Goal: Information Seeking & Learning: Learn about a topic

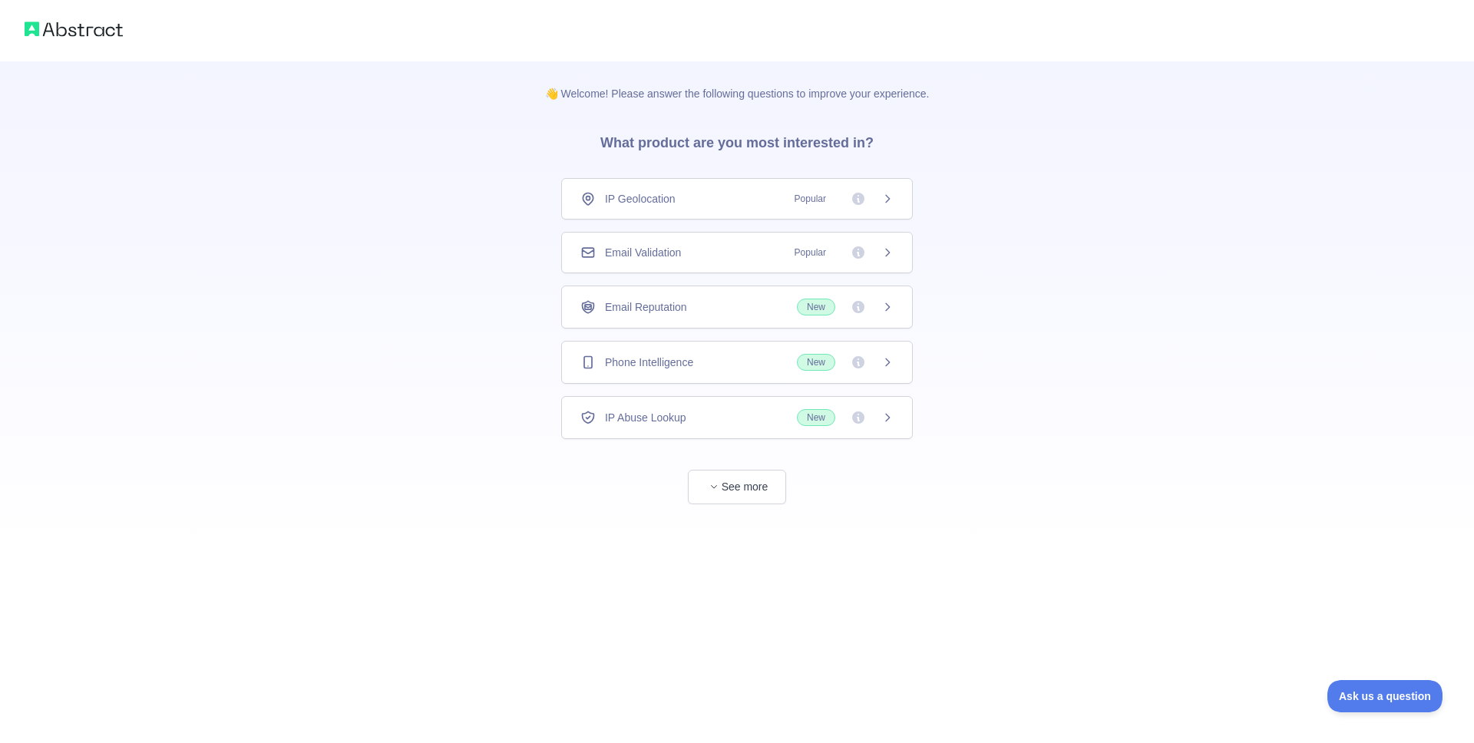
click at [873, 355] on span "New" at bounding box center [845, 362] width 97 height 17
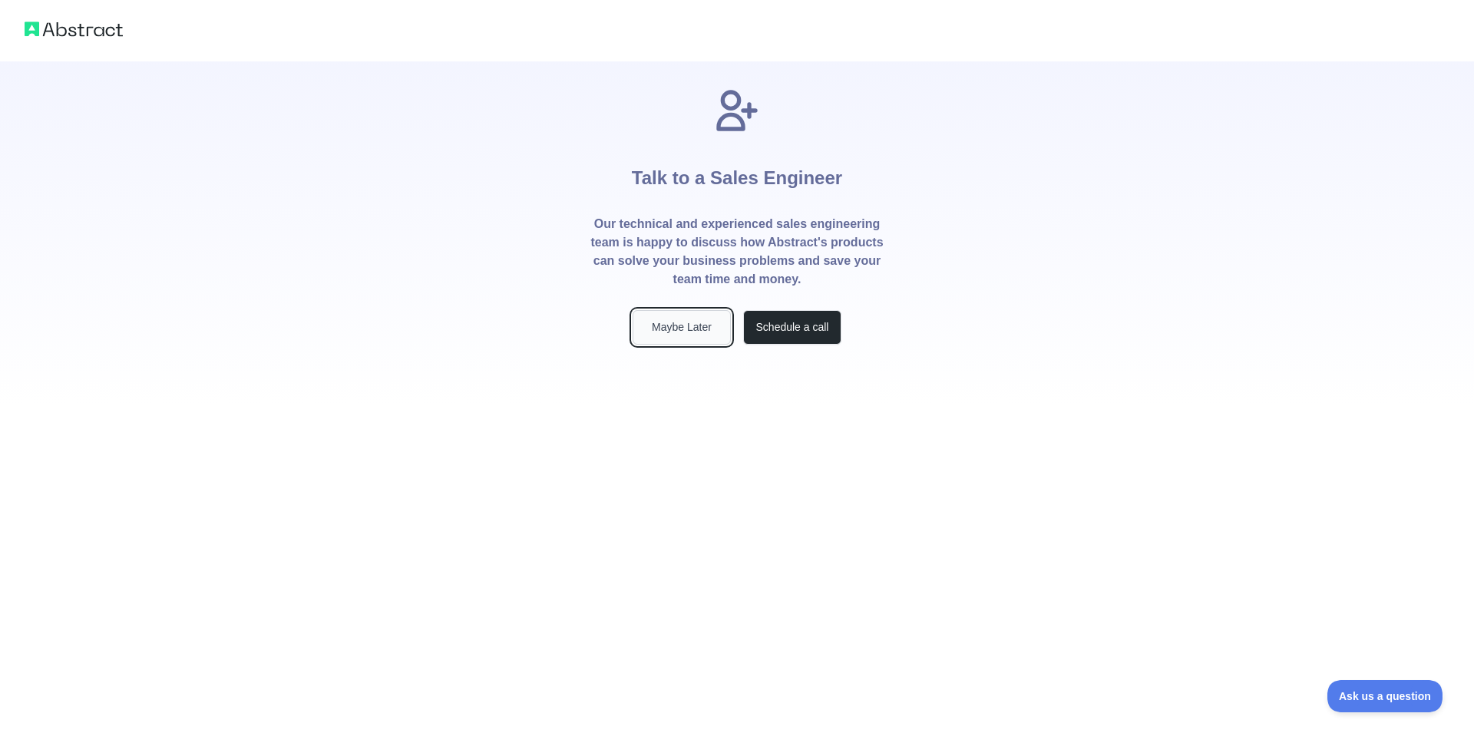
click at [714, 329] on button "Maybe Later" at bounding box center [682, 327] width 98 height 35
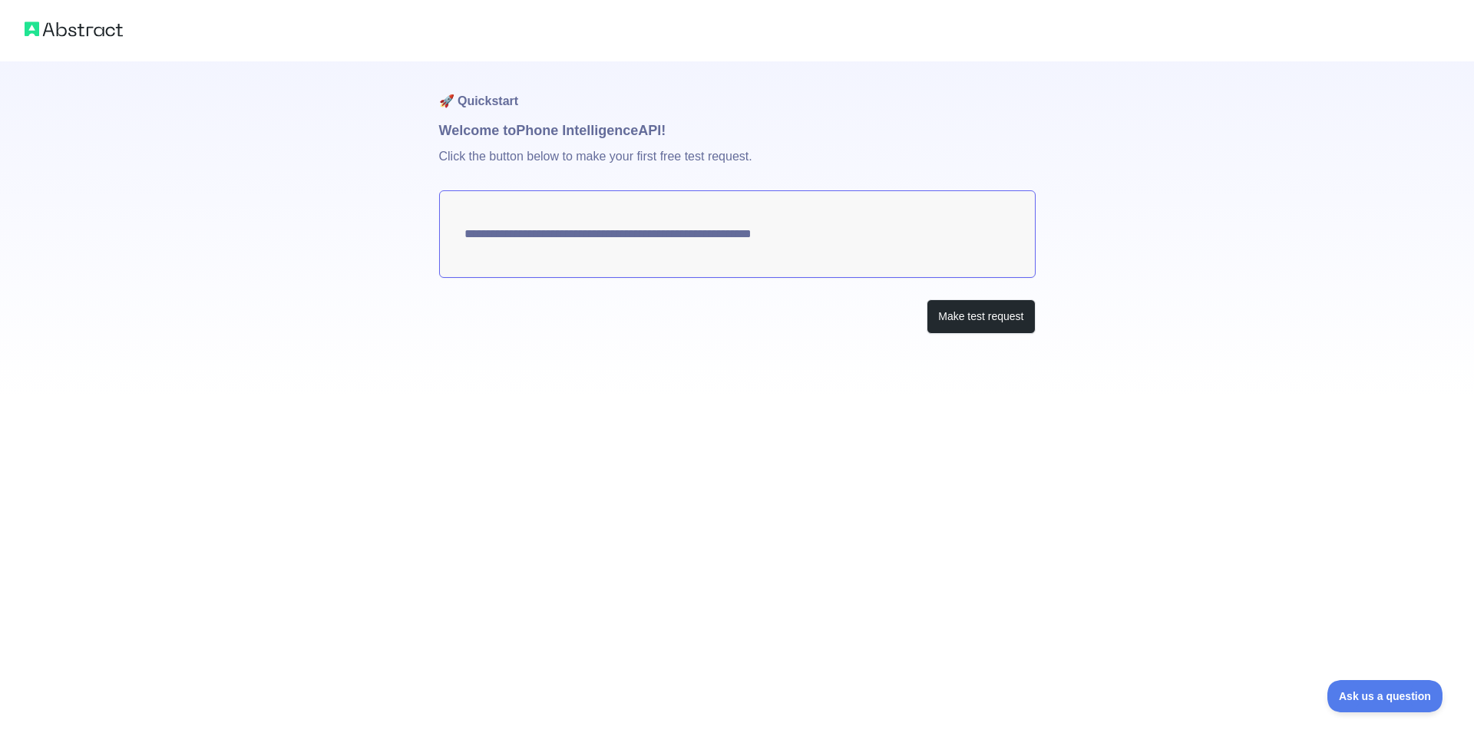
click at [689, 232] on textarea "**********" at bounding box center [737, 234] width 597 height 88
click at [945, 298] on div "**********" at bounding box center [737, 228] width 597 height 334
click at [946, 309] on button "Make test request" at bounding box center [981, 316] width 108 height 35
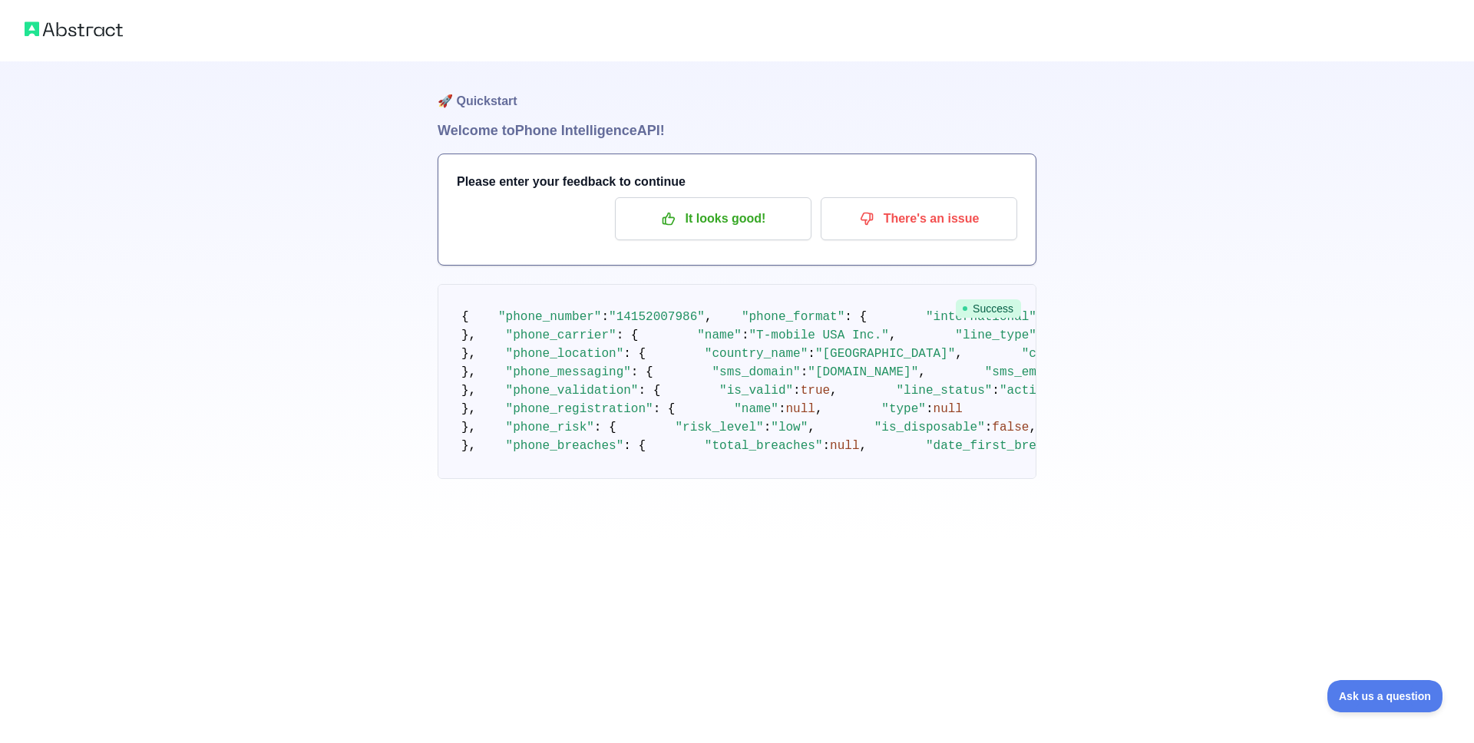
click at [971, 297] on pre "{ "phone_number" : "14152007986" , "phone_format" : { "international" : "+1 415…" at bounding box center [737, 381] width 599 height 195
click at [556, 133] on h1 "Welcome to Phone Intelligence API!" at bounding box center [737, 130] width 599 height 21
click at [737, 224] on p "It looks good!" at bounding box center [713, 219] width 174 height 26
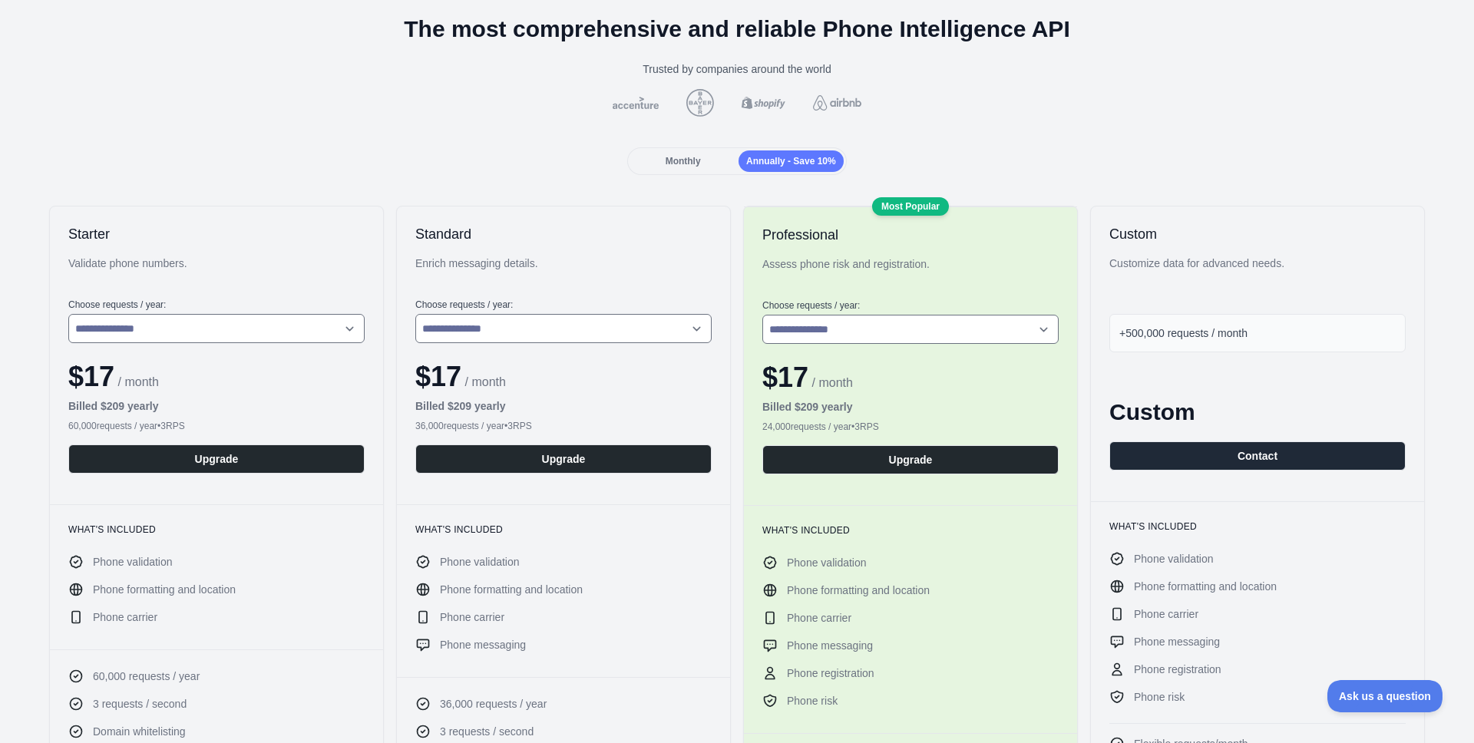
scroll to position [91, 0]
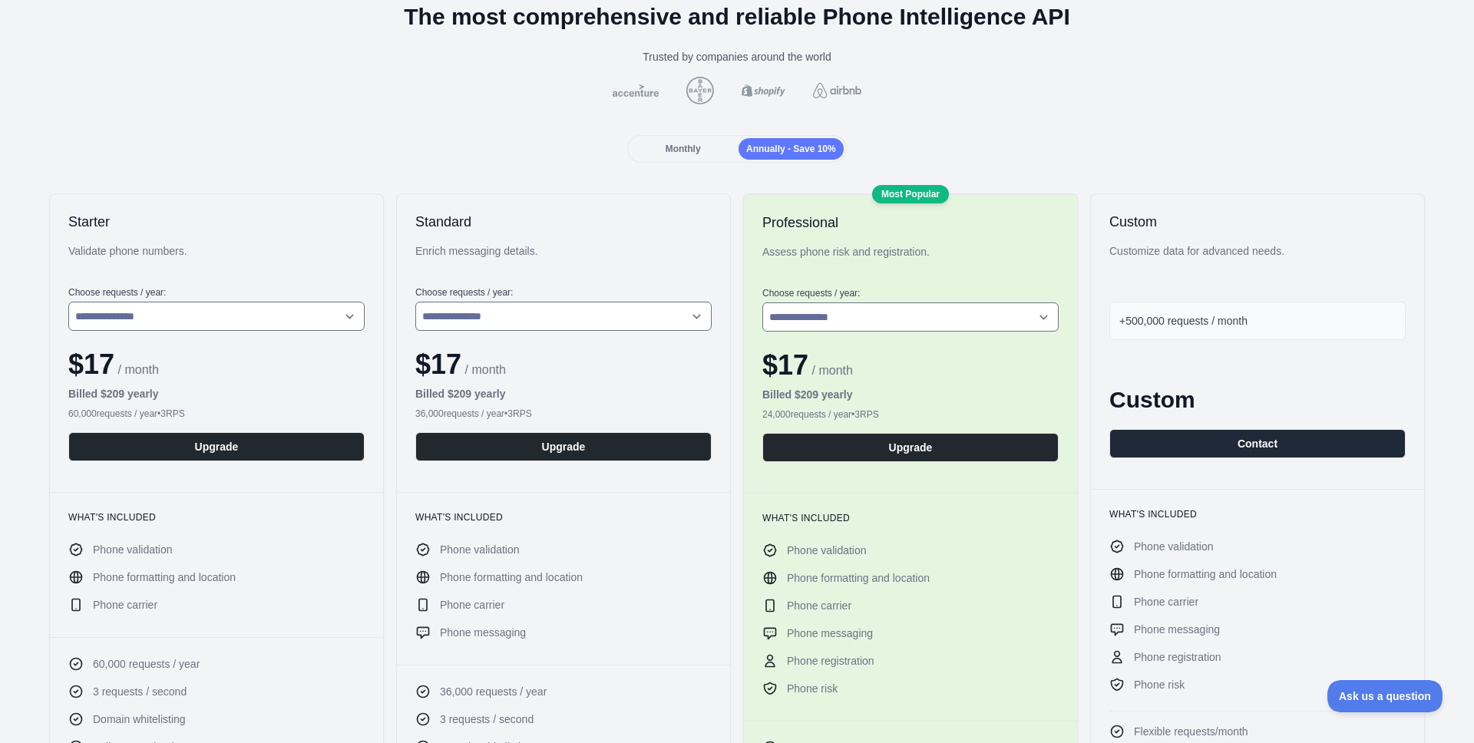
click at [674, 151] on span "Monthly" at bounding box center [683, 149] width 35 height 11
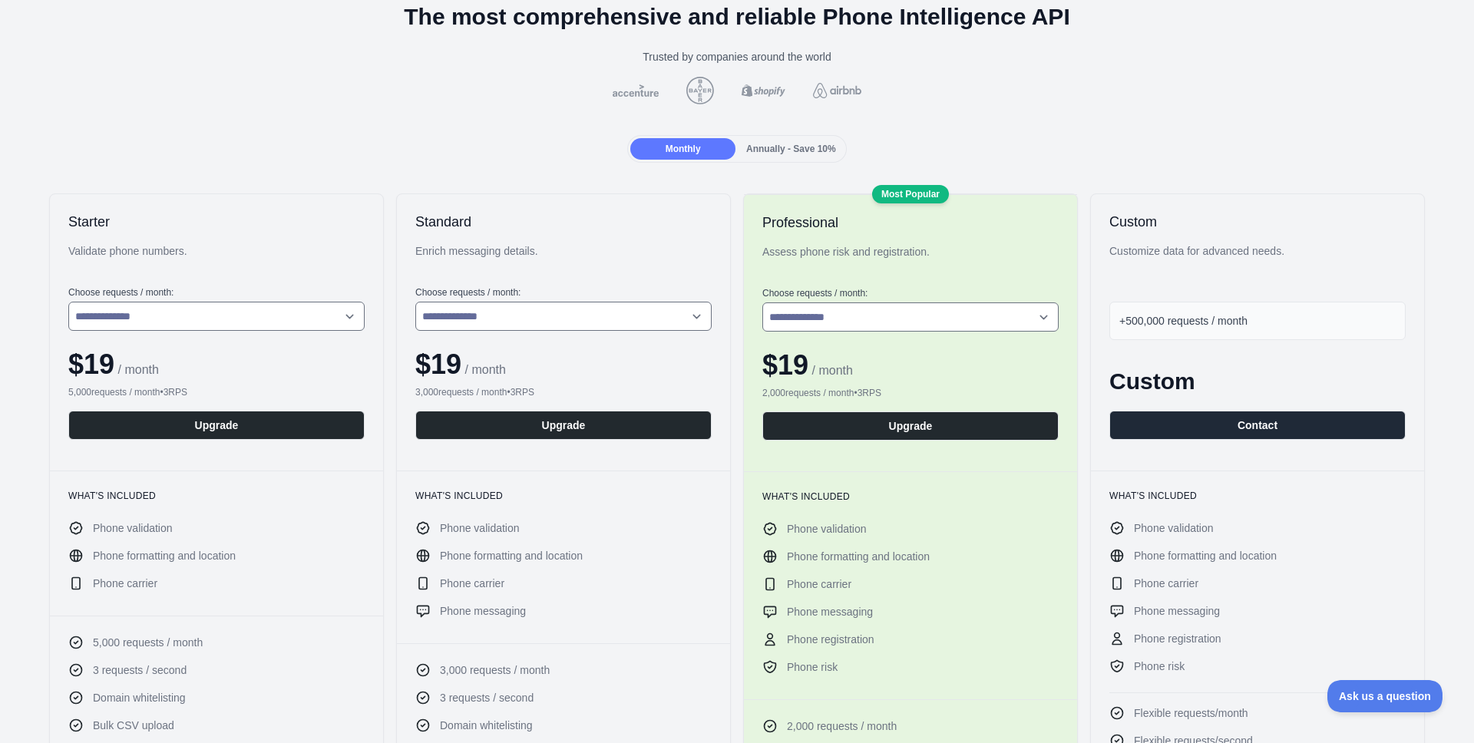
click at [795, 157] on div "Annually - Save 10%" at bounding box center [791, 148] width 105 height 21
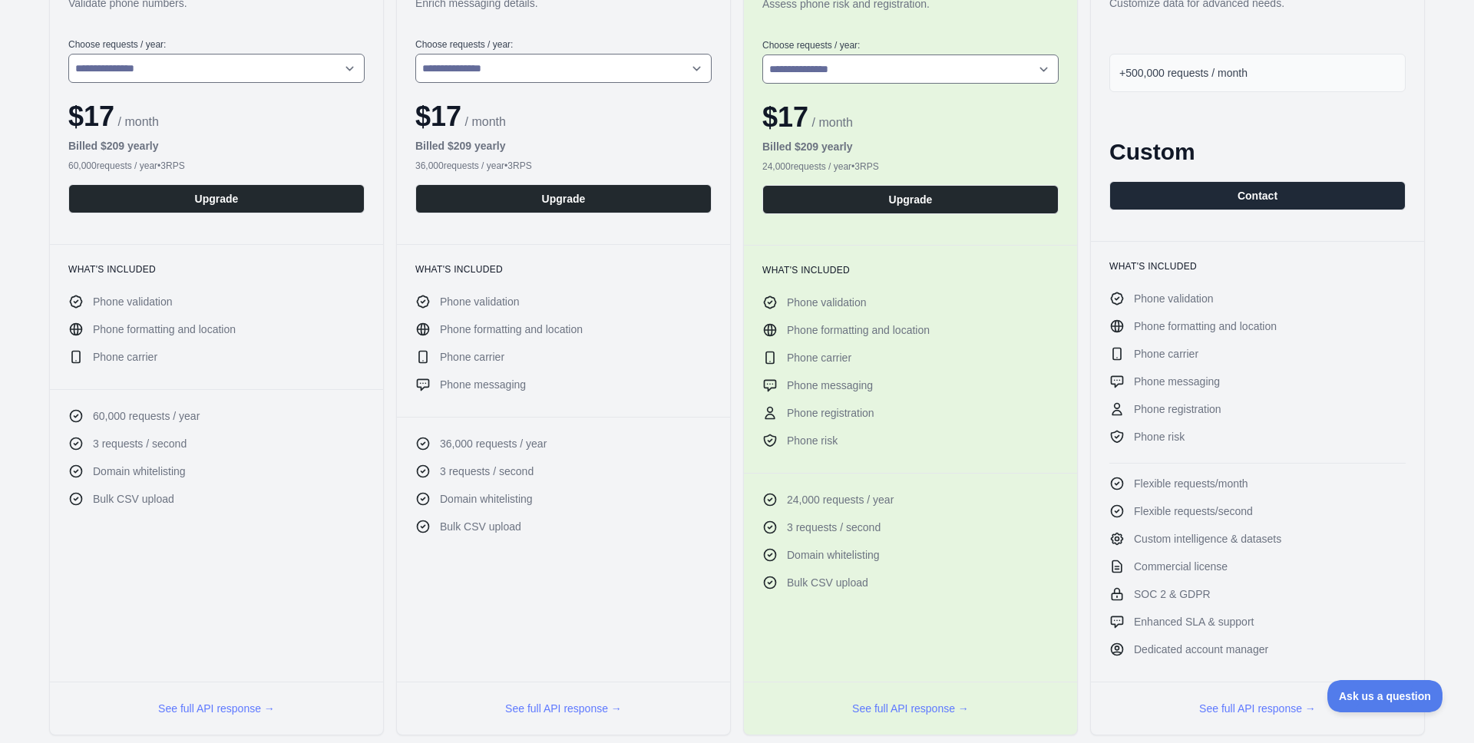
scroll to position [0, 0]
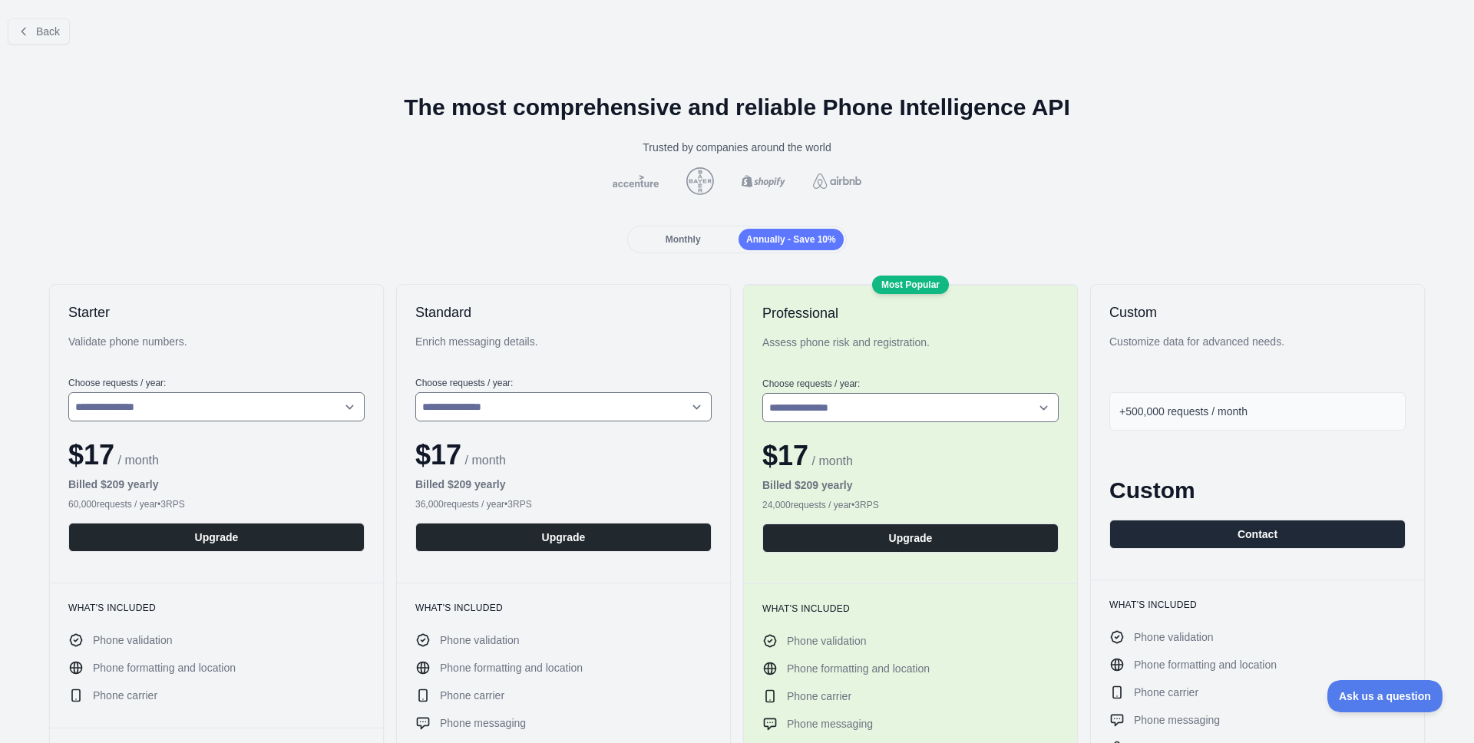
click at [673, 241] on span "Monthly" at bounding box center [683, 239] width 35 height 11
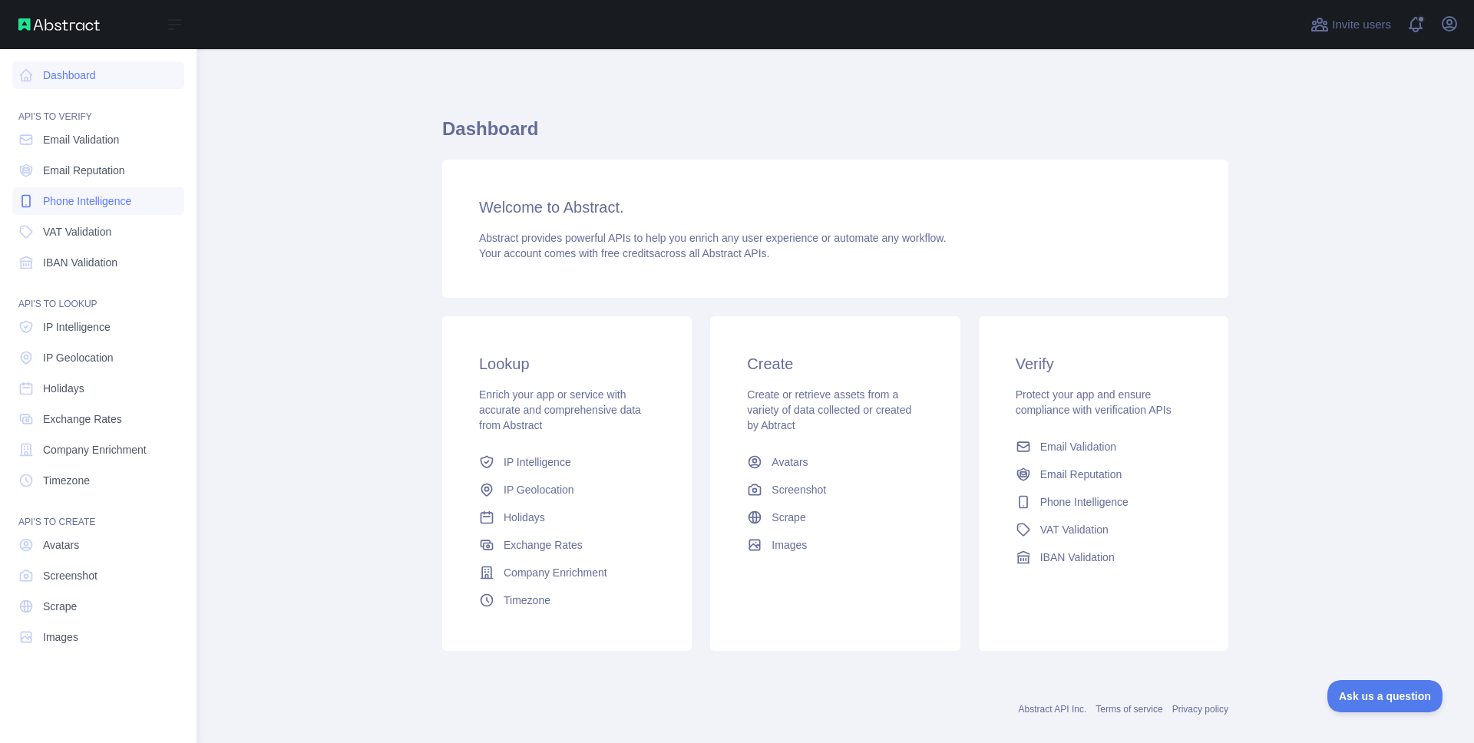
click at [131, 197] on span "Phone Intelligence" at bounding box center [87, 200] width 88 height 15
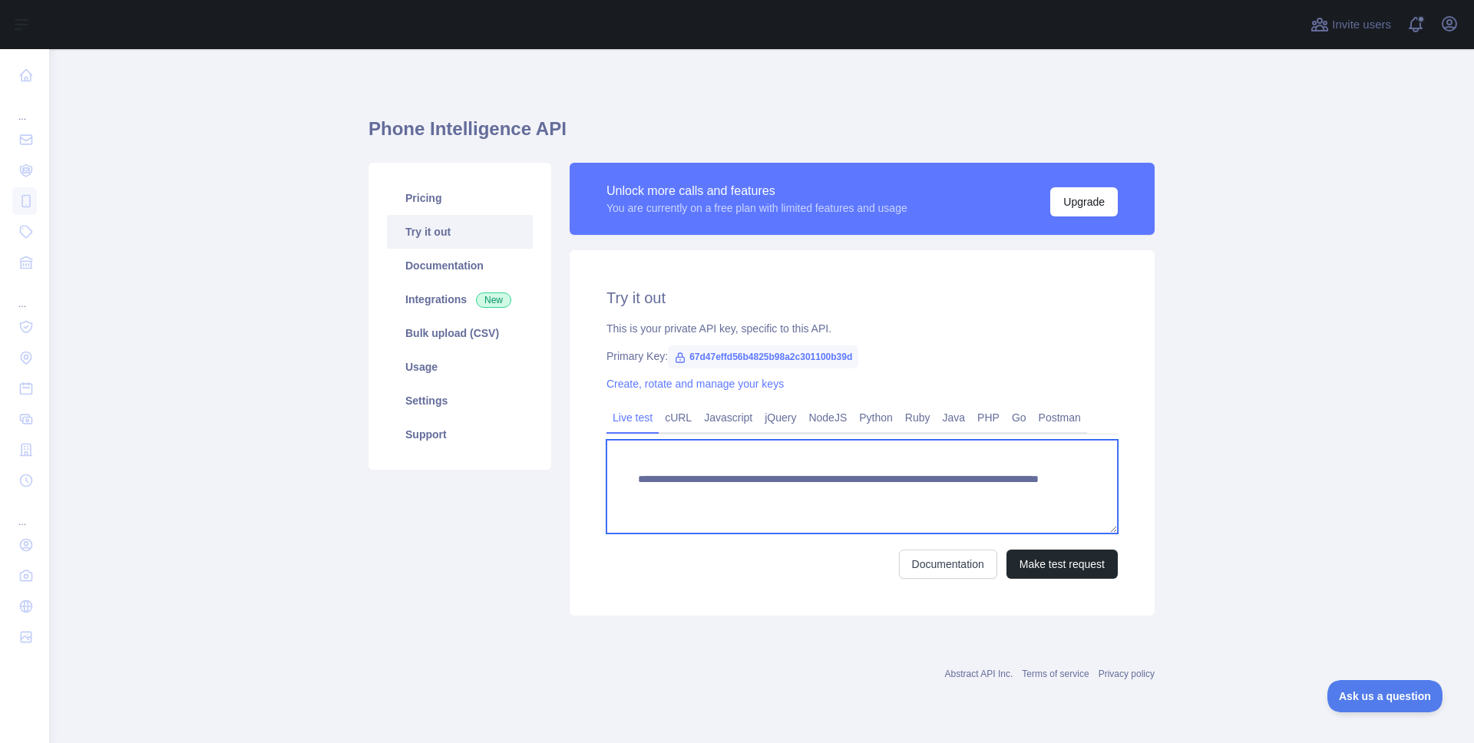
click at [778, 491] on textarea "**********" at bounding box center [862, 487] width 511 height 94
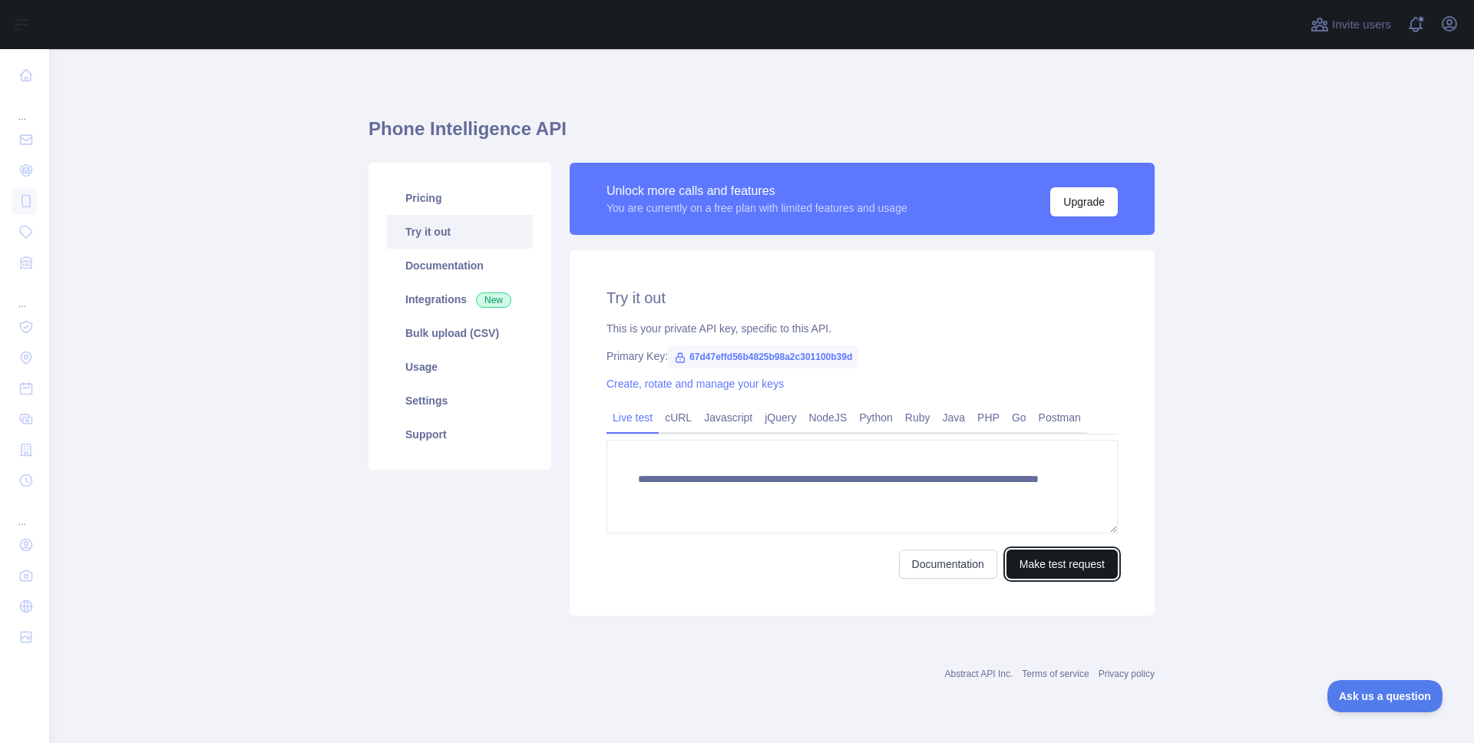
click at [1043, 550] on button "Make test request" at bounding box center [1061, 564] width 111 height 29
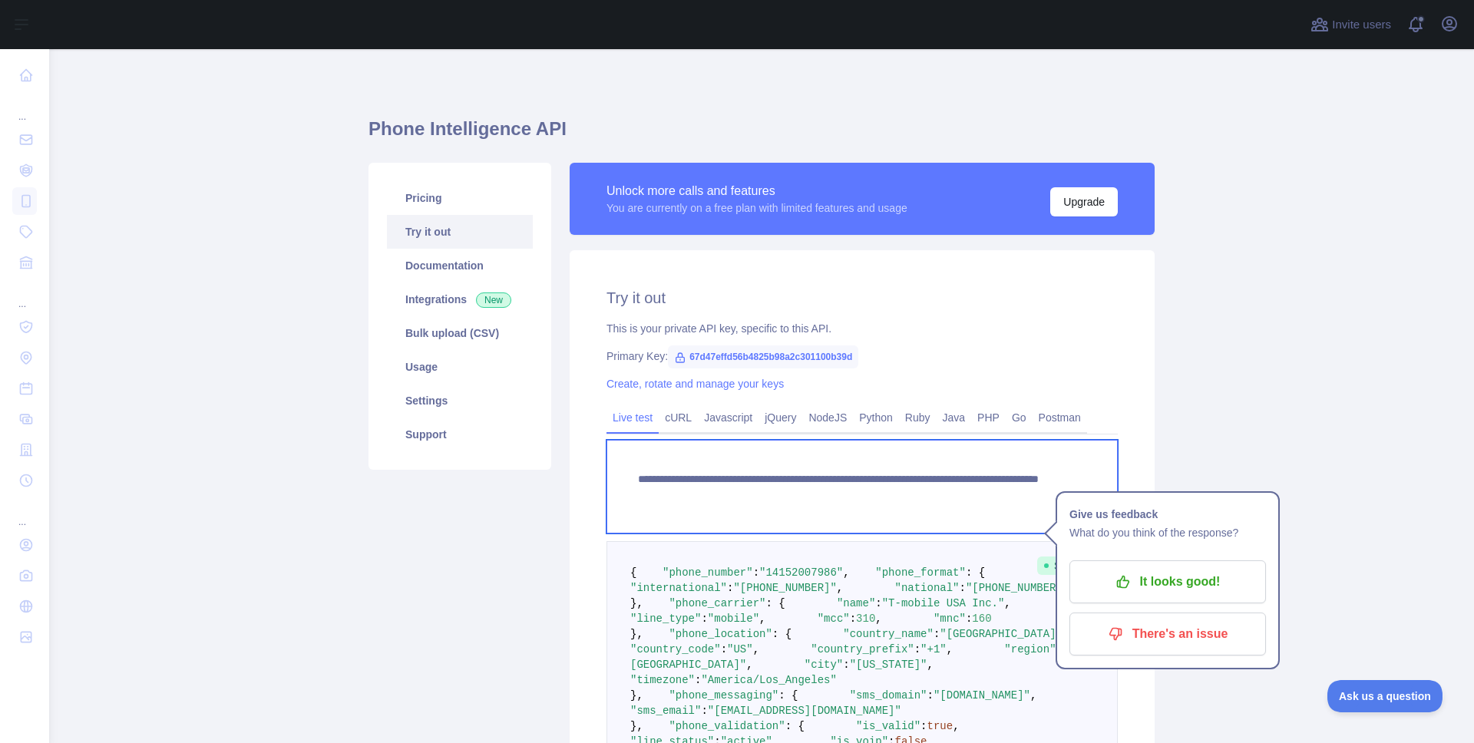
click at [816, 494] on textarea "**********" at bounding box center [862, 487] width 511 height 94
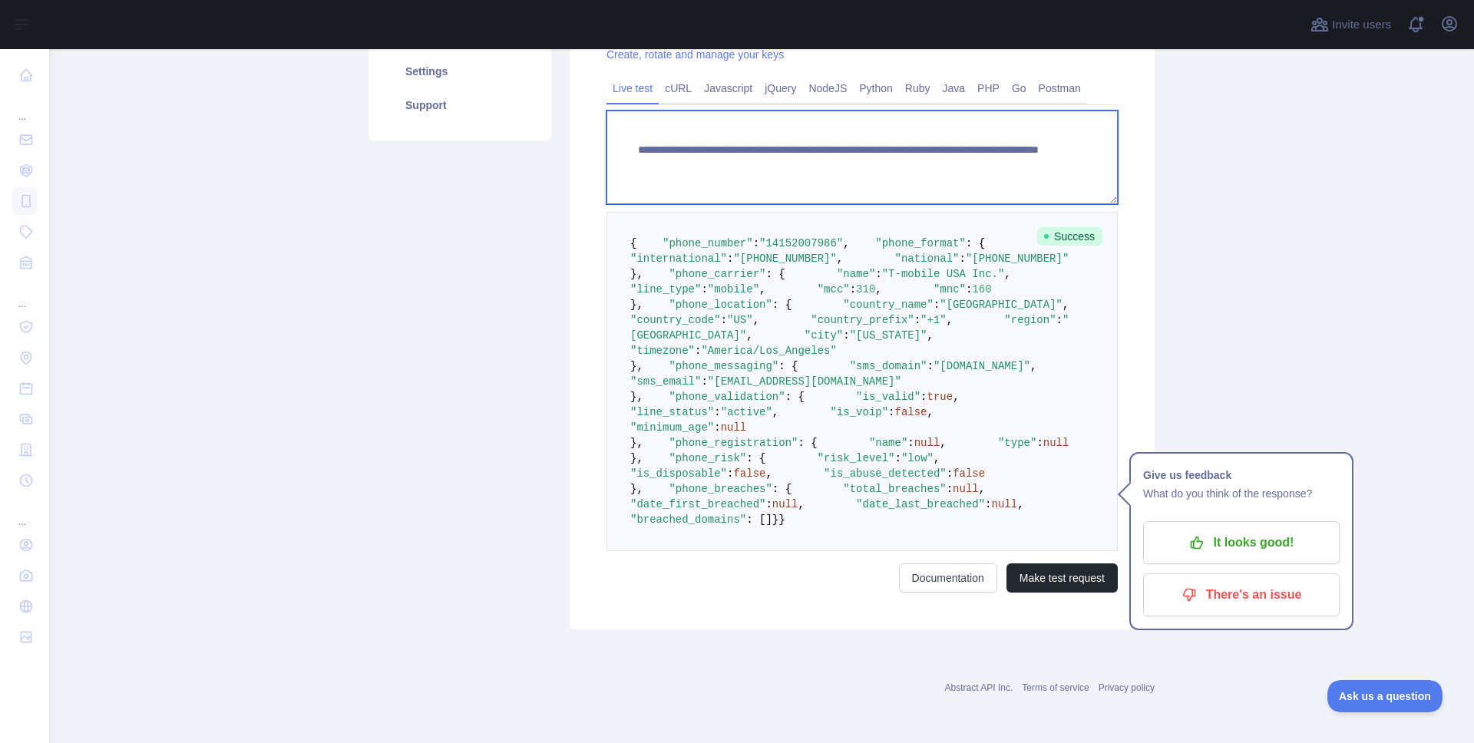
scroll to position [357, 0]
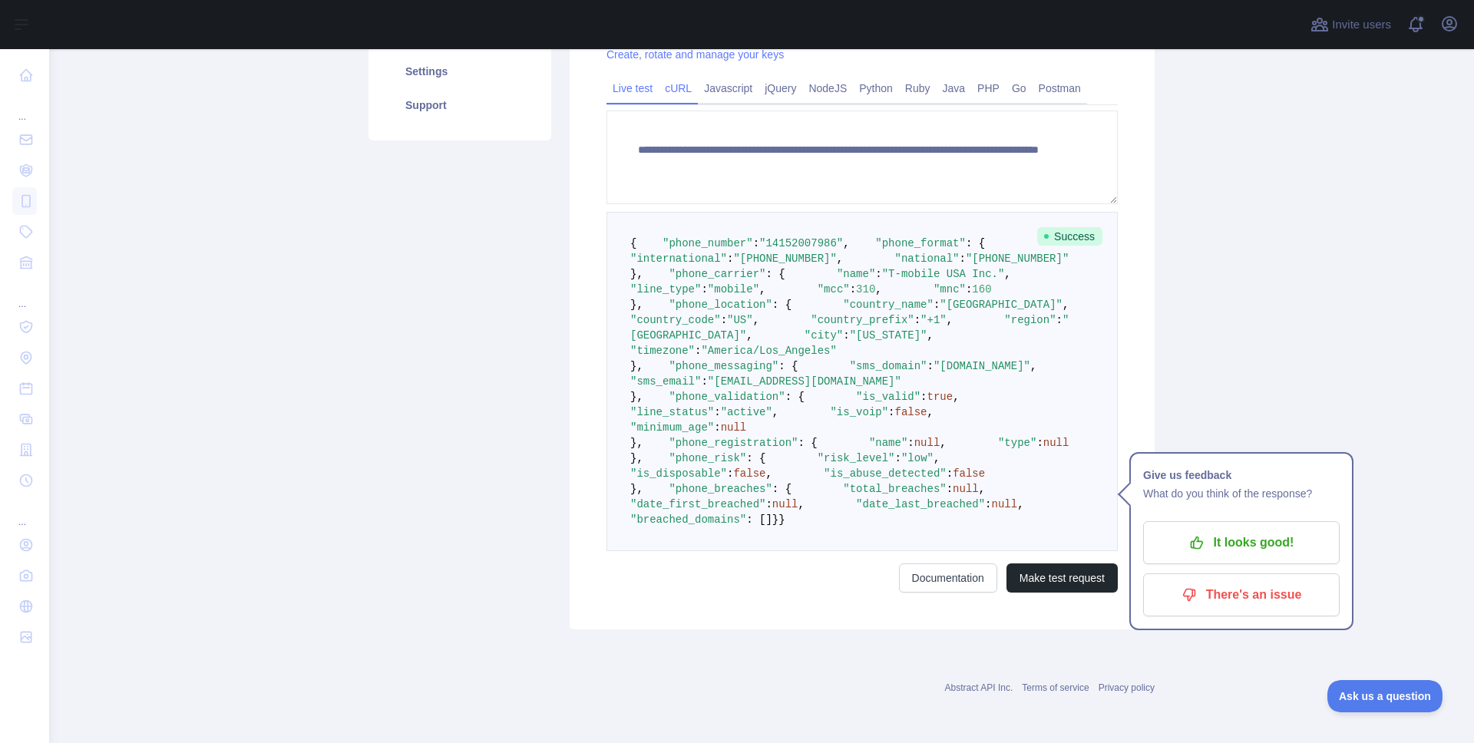
click at [685, 76] on link "cURL" at bounding box center [678, 88] width 39 height 25
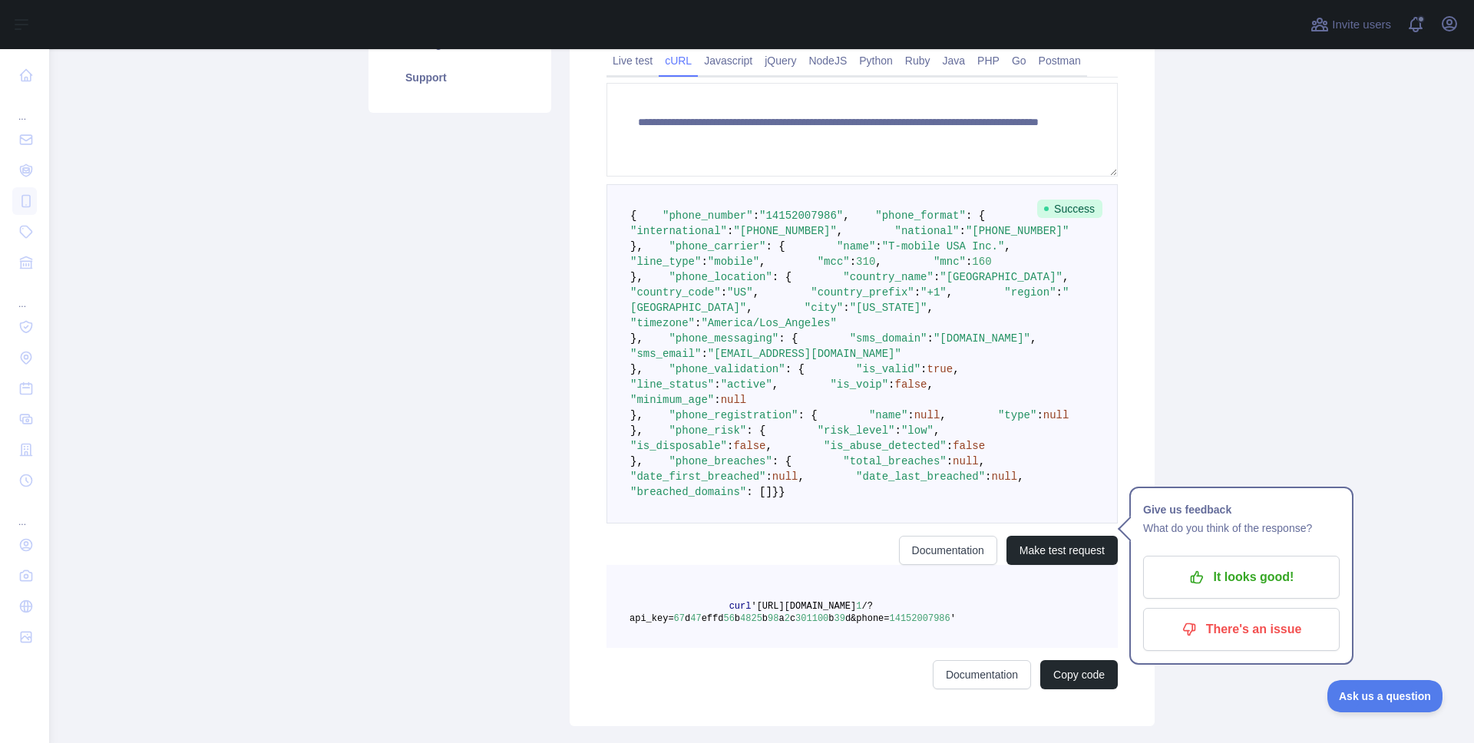
scroll to position [0, 0]
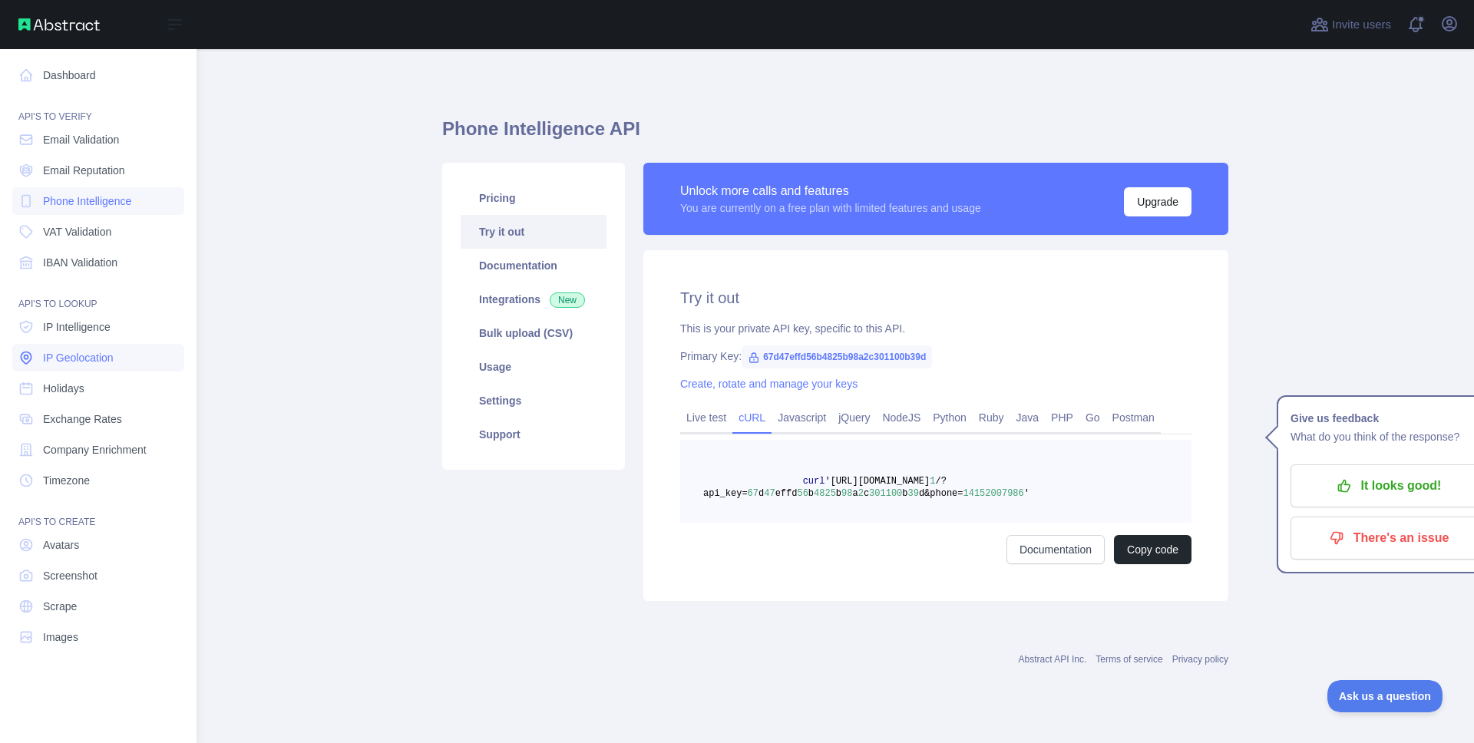
click at [109, 347] on link "IP Geolocation" at bounding box center [98, 358] width 172 height 28
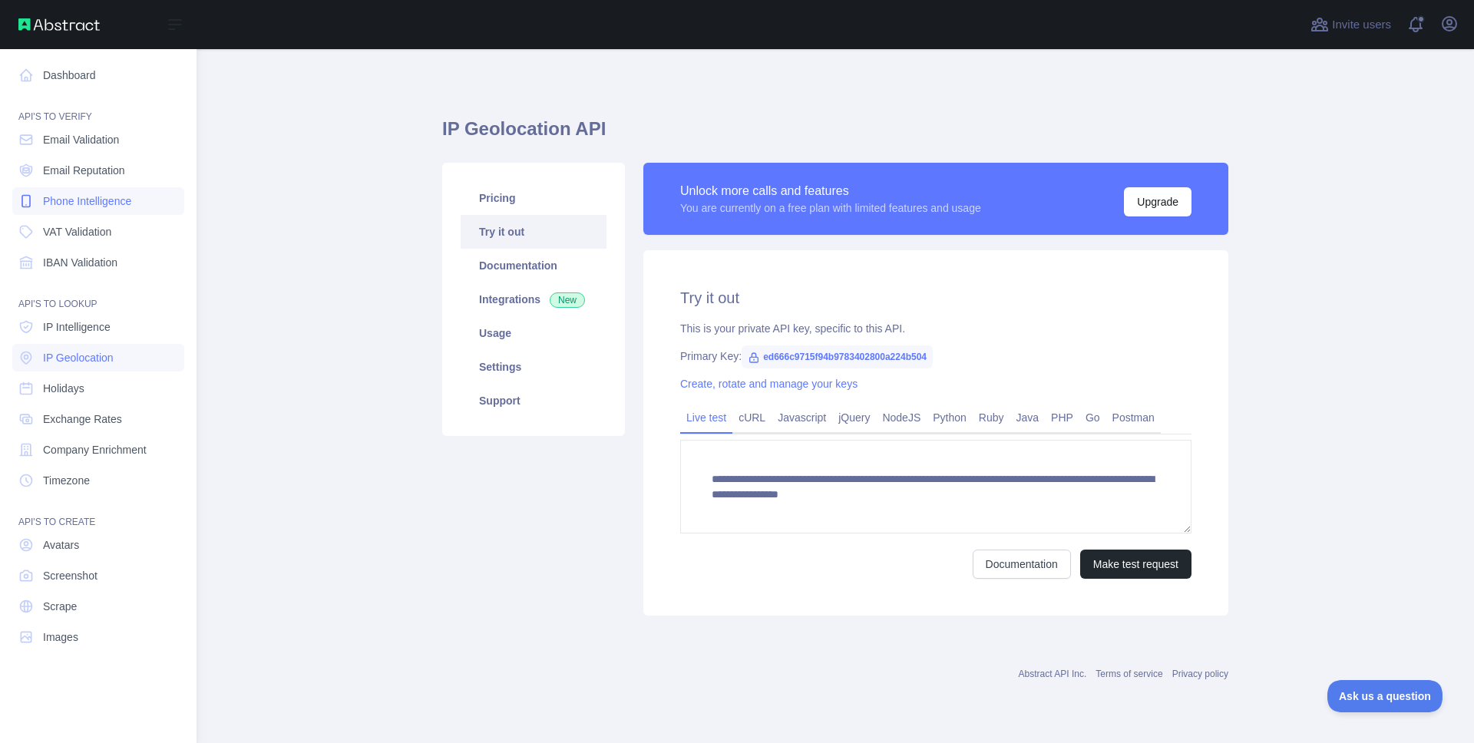
click at [98, 205] on span "Phone Intelligence" at bounding box center [87, 200] width 88 height 15
click at [41, 202] on link "Phone Intelligence" at bounding box center [98, 201] width 172 height 28
click at [39, 226] on link "VAT Validation" at bounding box center [98, 232] width 172 height 28
click at [81, 204] on span "Phone Intelligence" at bounding box center [87, 200] width 88 height 15
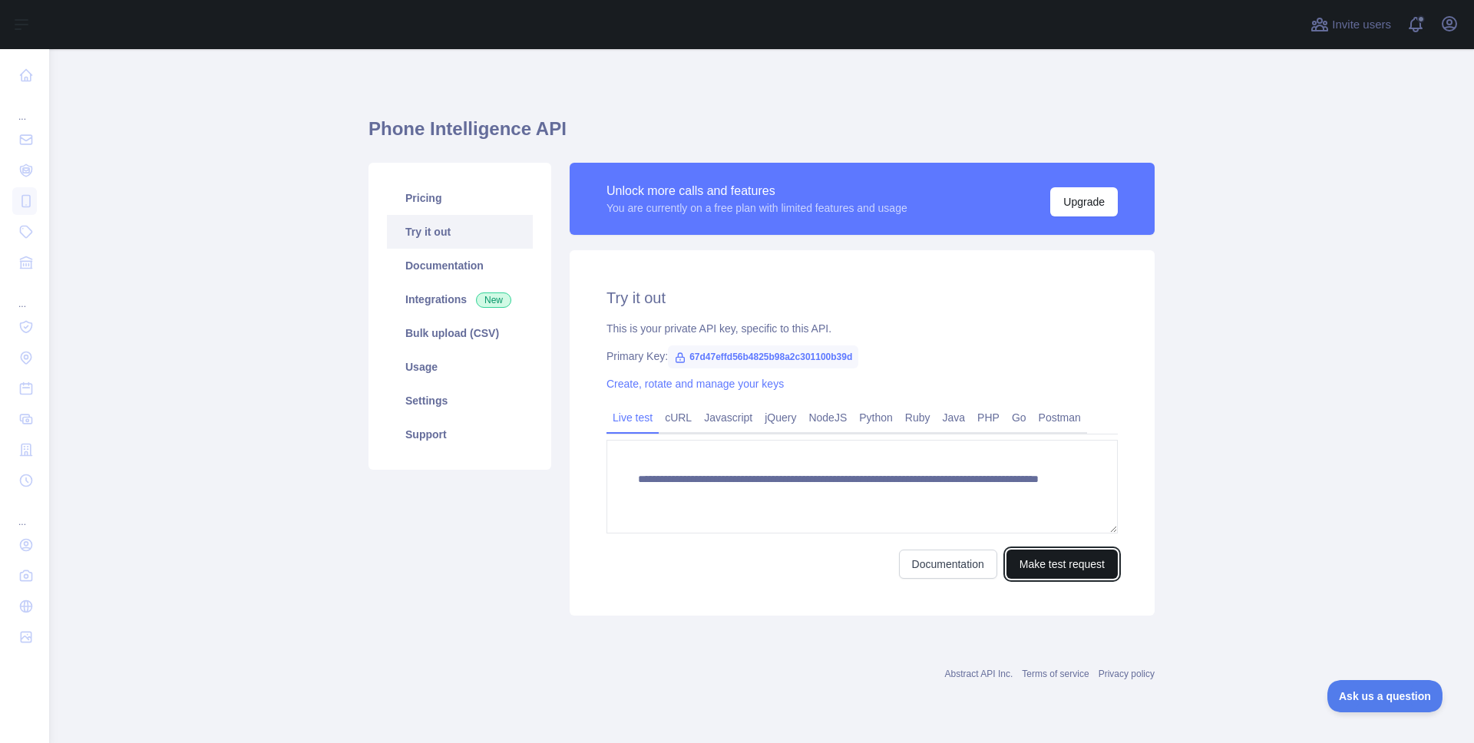
click at [1027, 567] on button "Make test request" at bounding box center [1061, 564] width 111 height 29
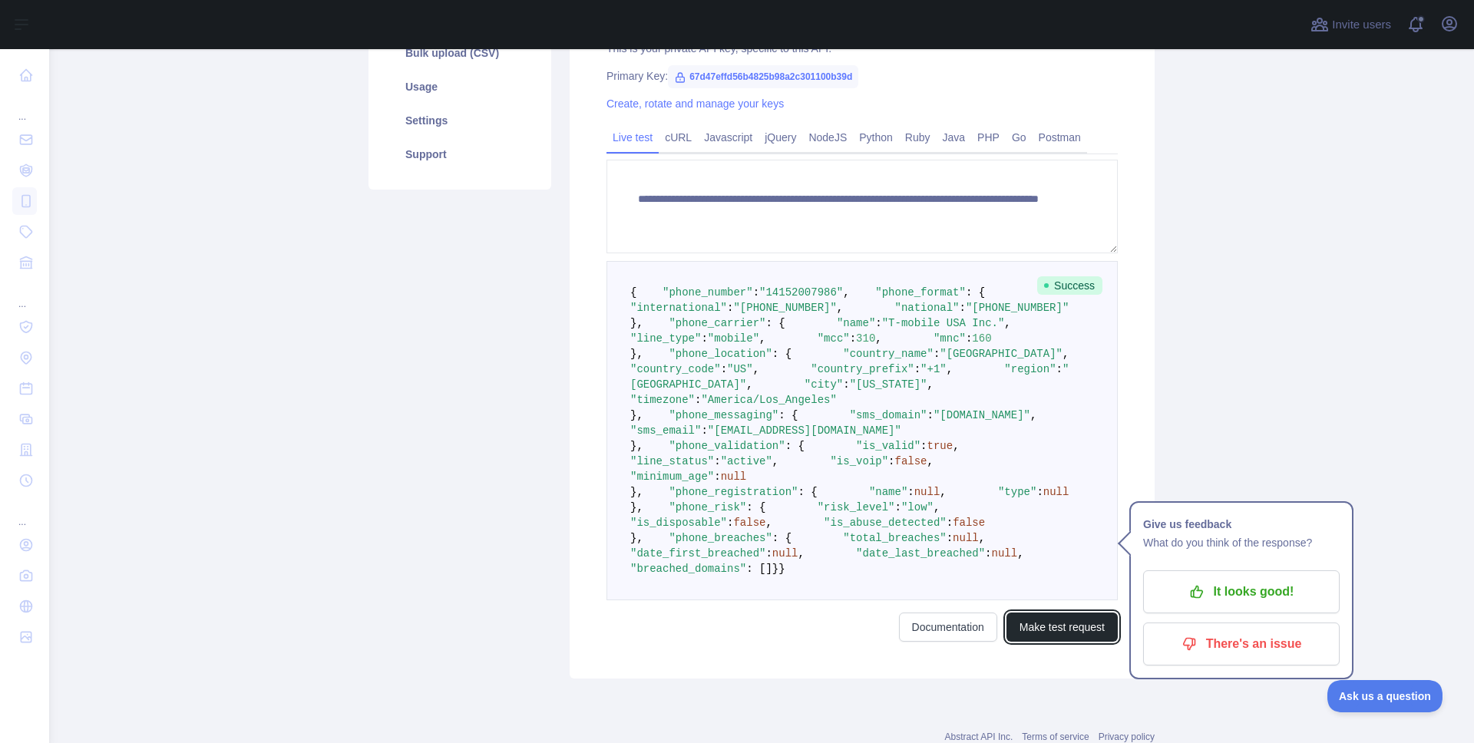
scroll to position [273, 0]
